Goal: Task Accomplishment & Management: Manage account settings

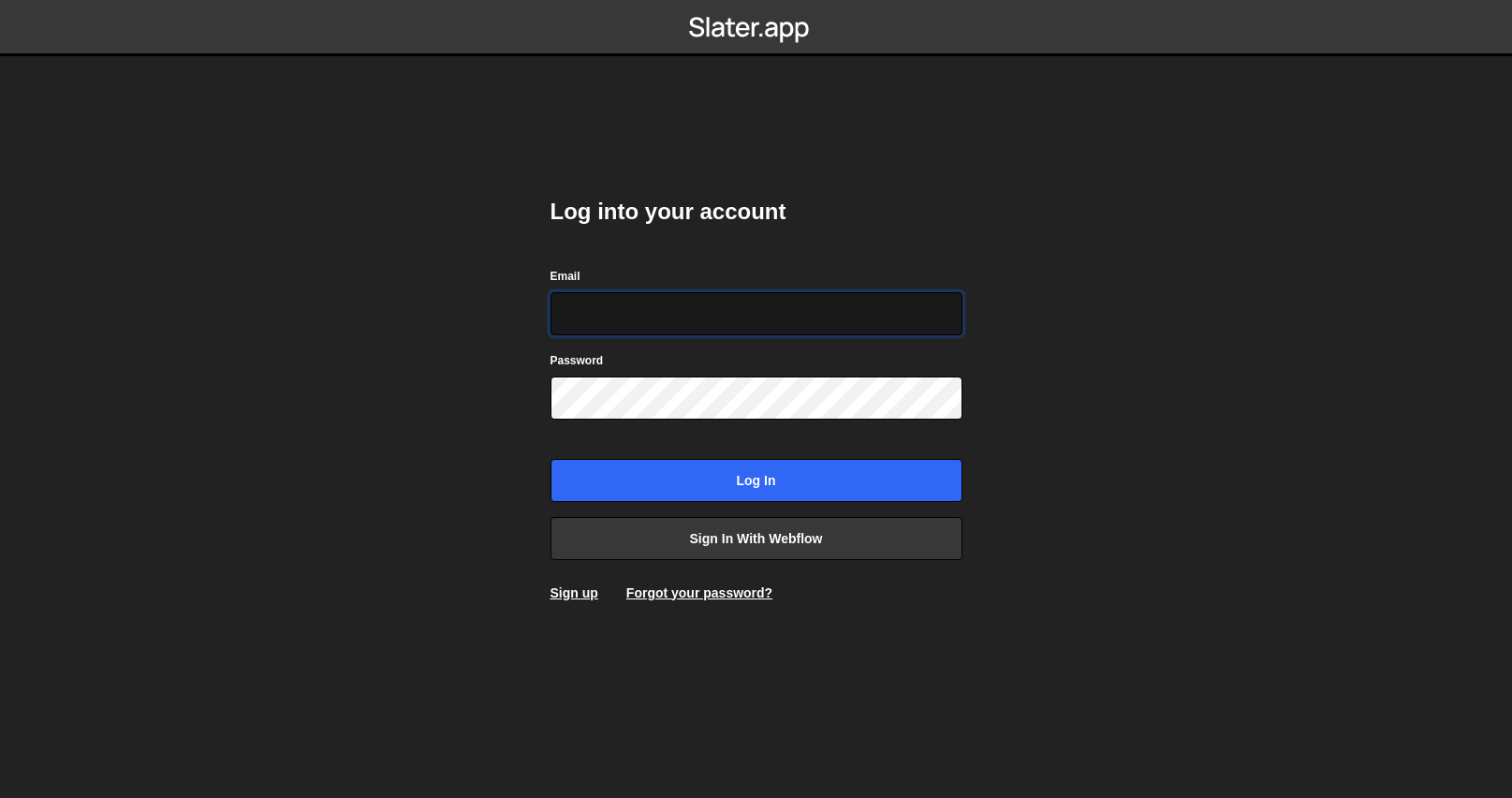
type input "[PERSON_NAME][EMAIL_ADDRESS][DOMAIN_NAME]"
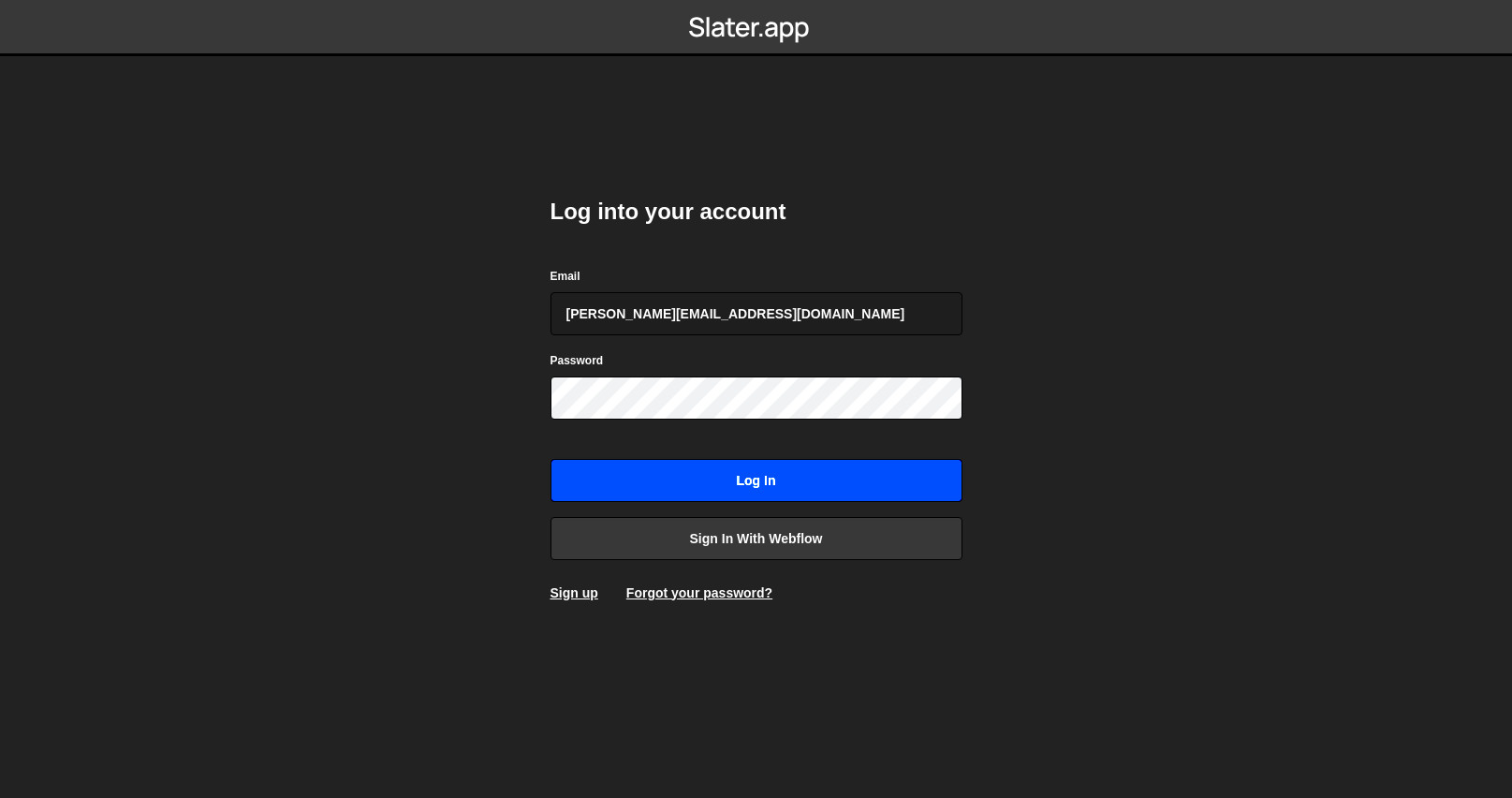
click at [752, 486] on input "Log in" at bounding box center [756, 480] width 412 height 43
click at [775, 475] on input "Log in" at bounding box center [756, 480] width 412 height 43
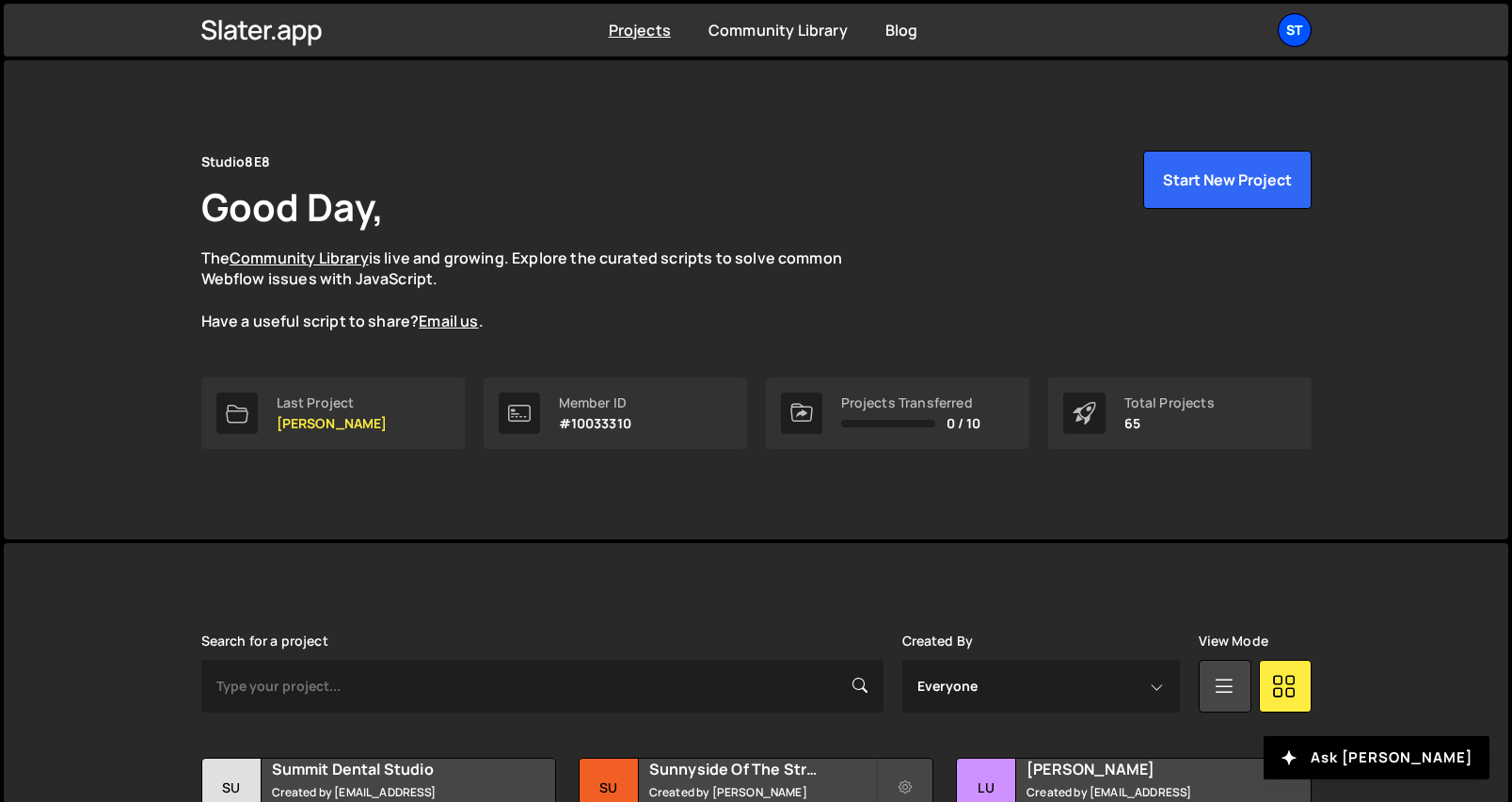
click at [1292, 17] on div "St" at bounding box center [1294, 30] width 33 height 33
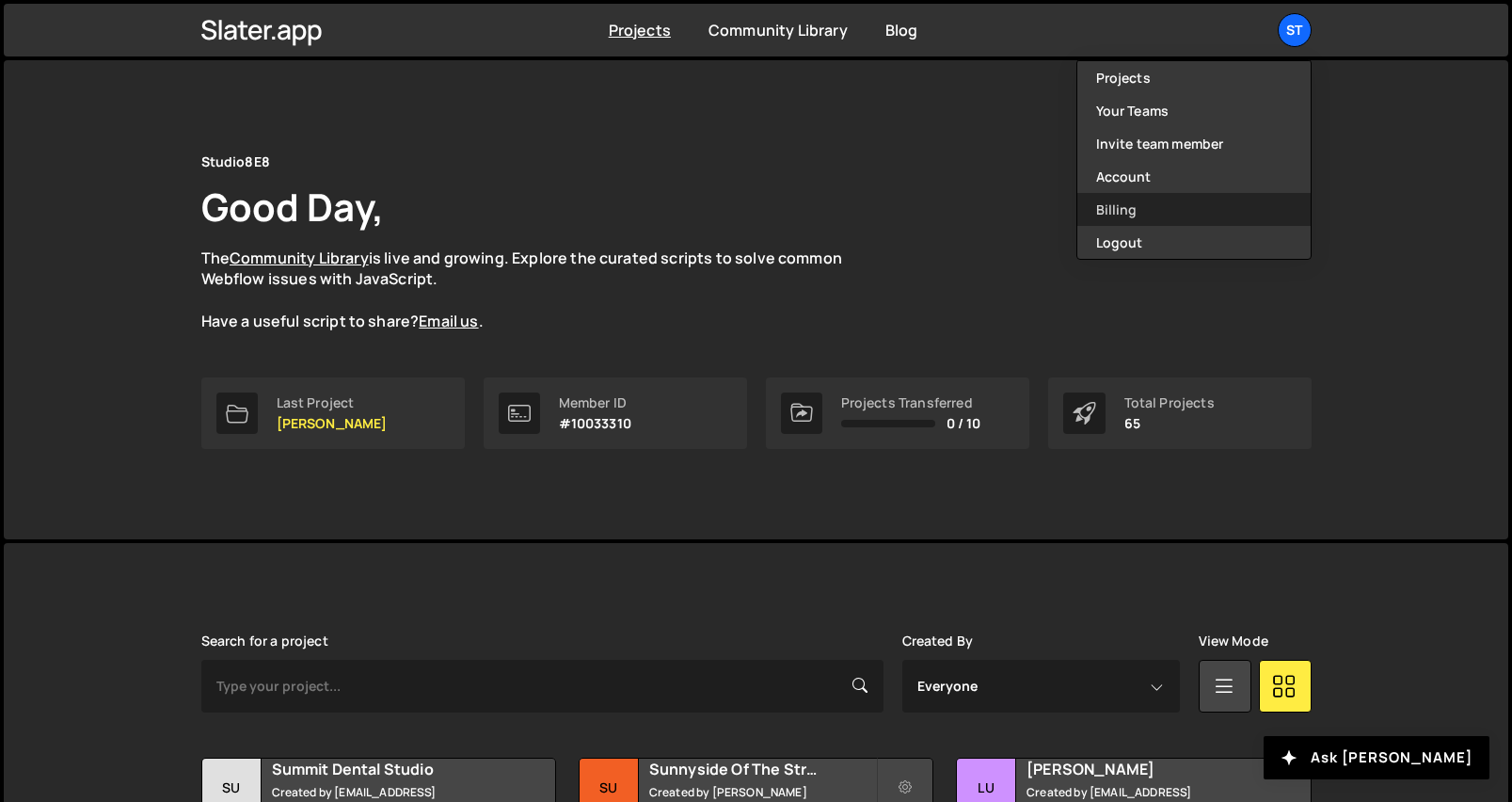
click at [1112, 204] on link "Billing" at bounding box center [1194, 209] width 233 height 32
